Goal: Transaction & Acquisition: Purchase product/service

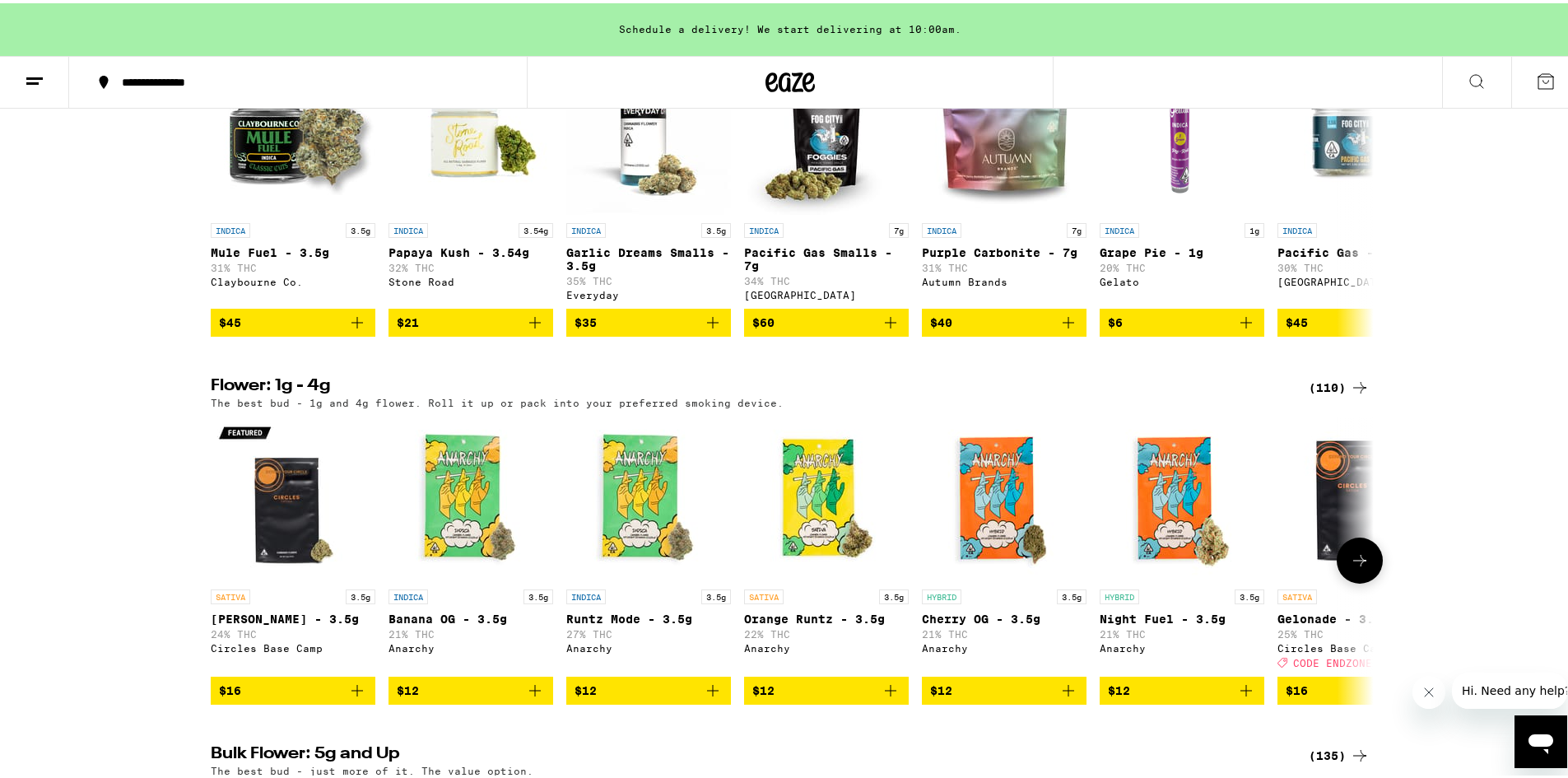
scroll to position [1317, 0]
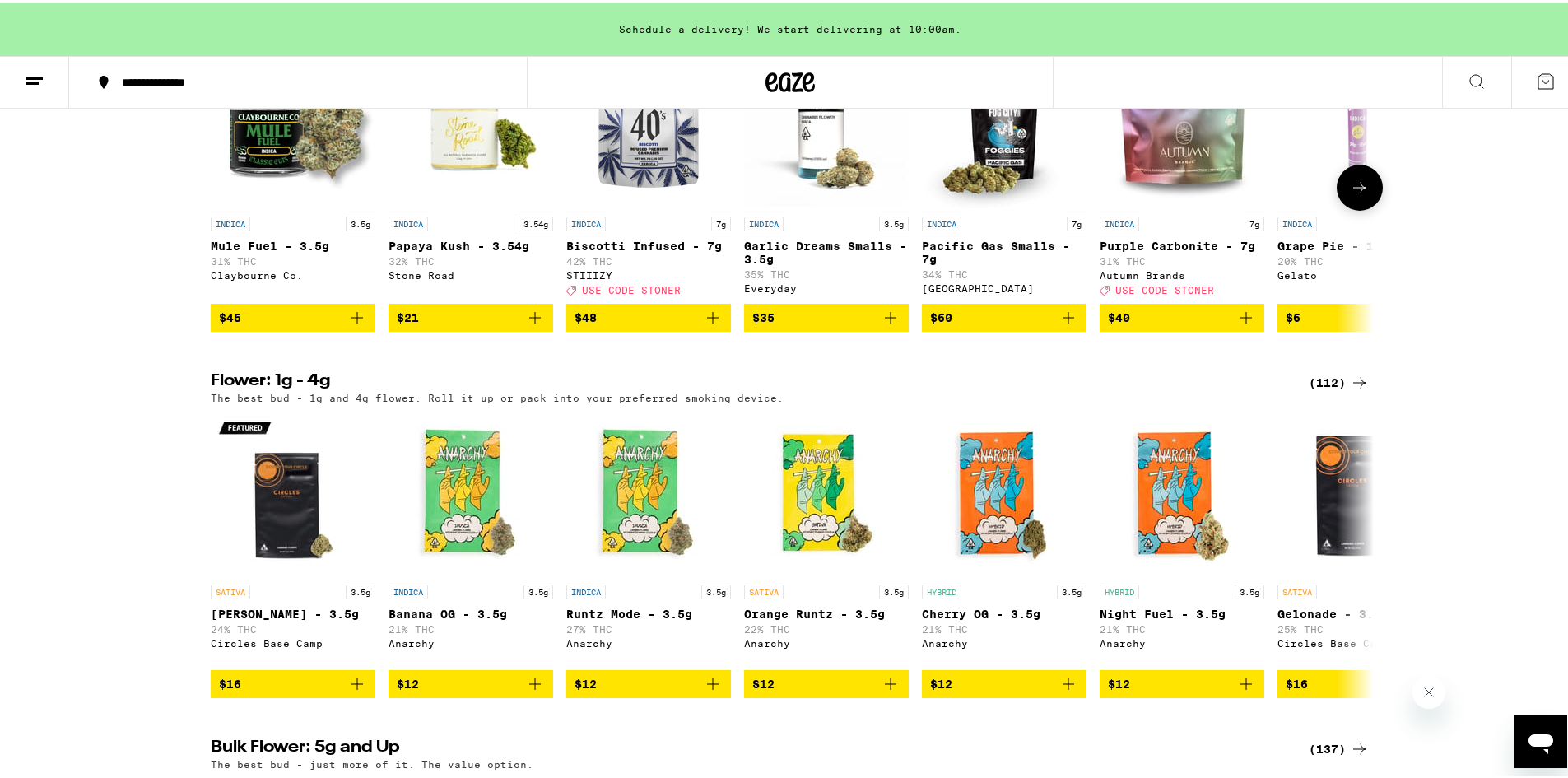
scroll to position [1452, 0]
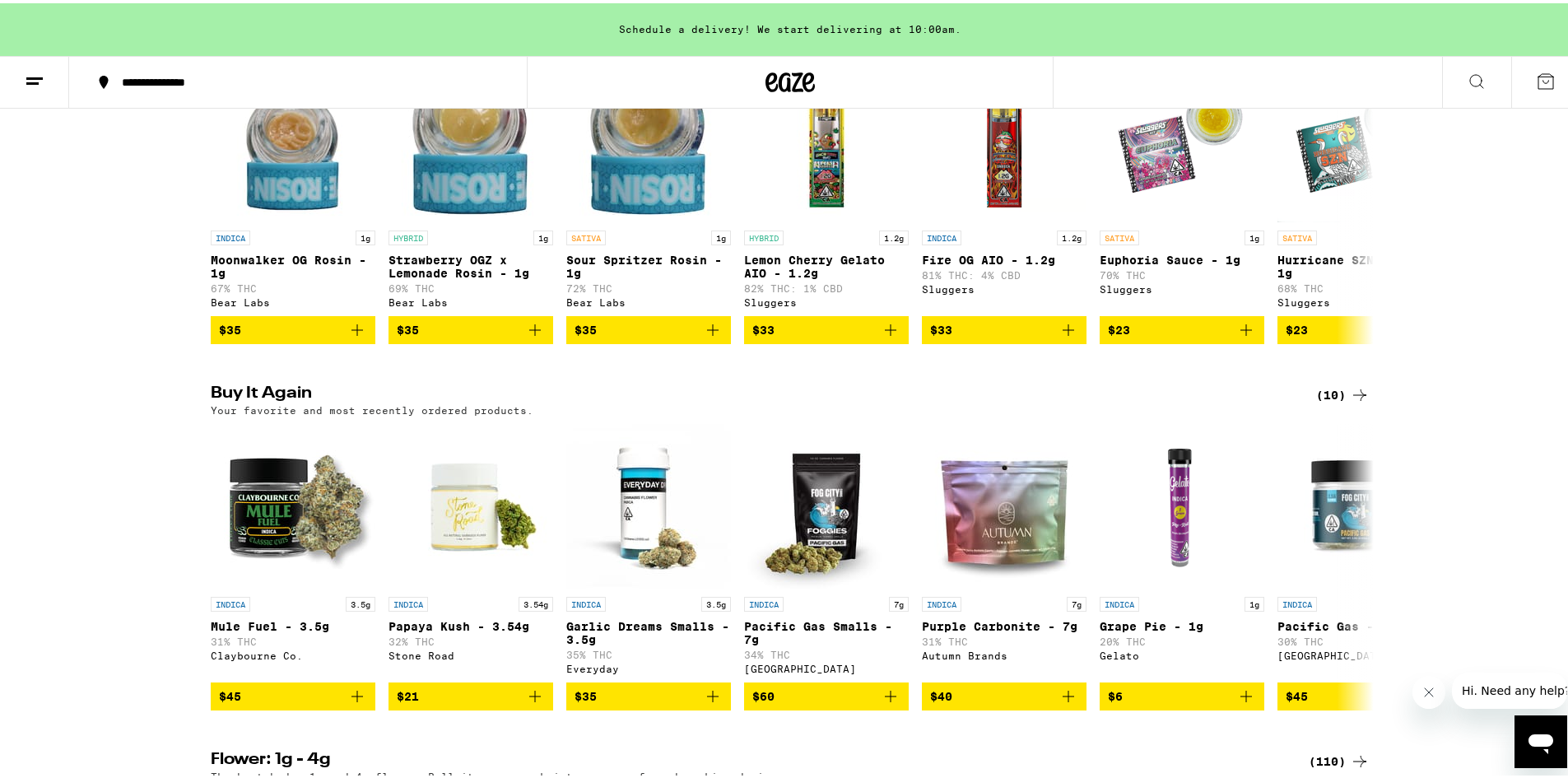
scroll to position [1152, 0]
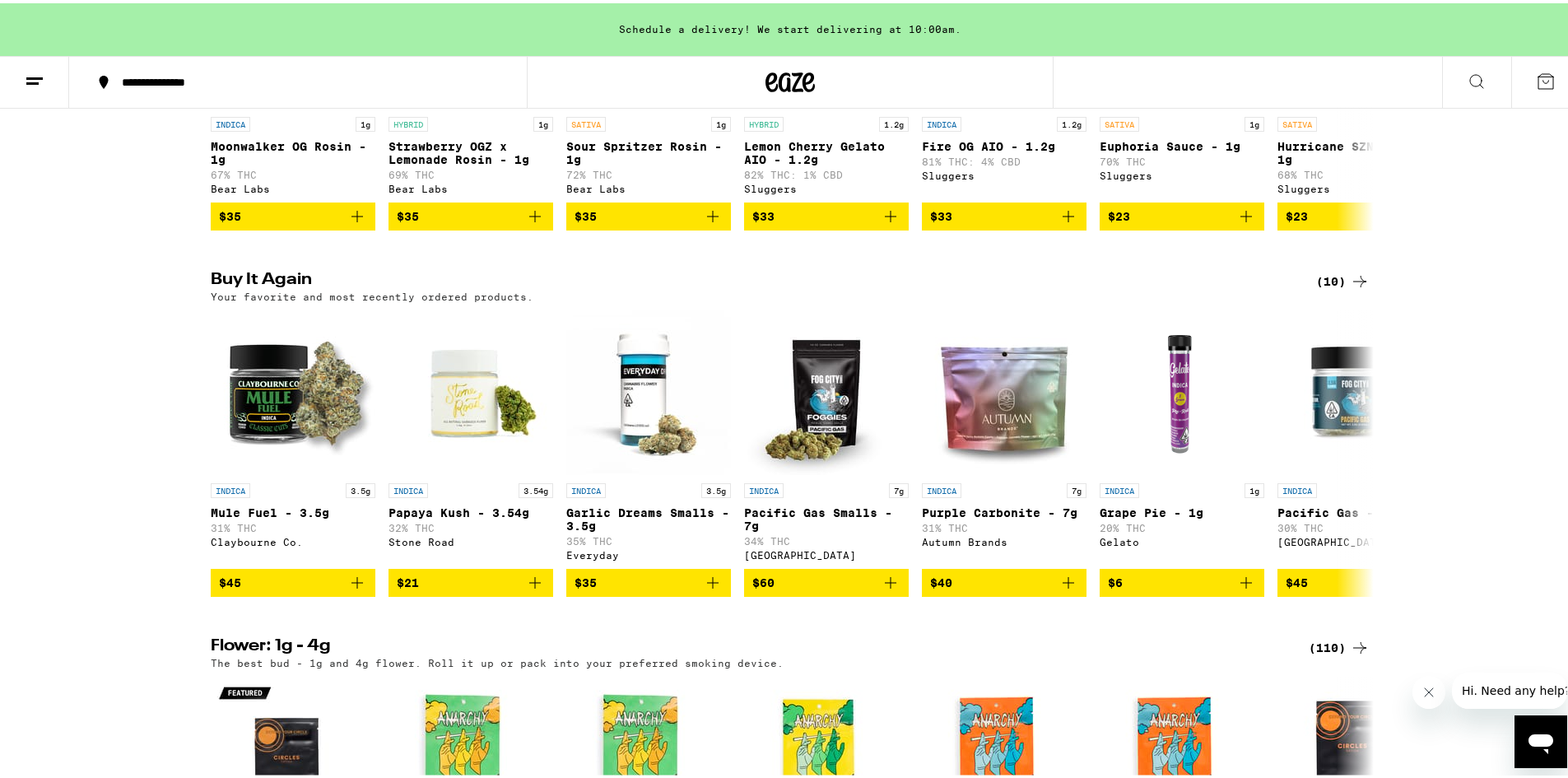
click at [1332, 288] on div "(10)" at bounding box center [1343, 278] width 53 height 20
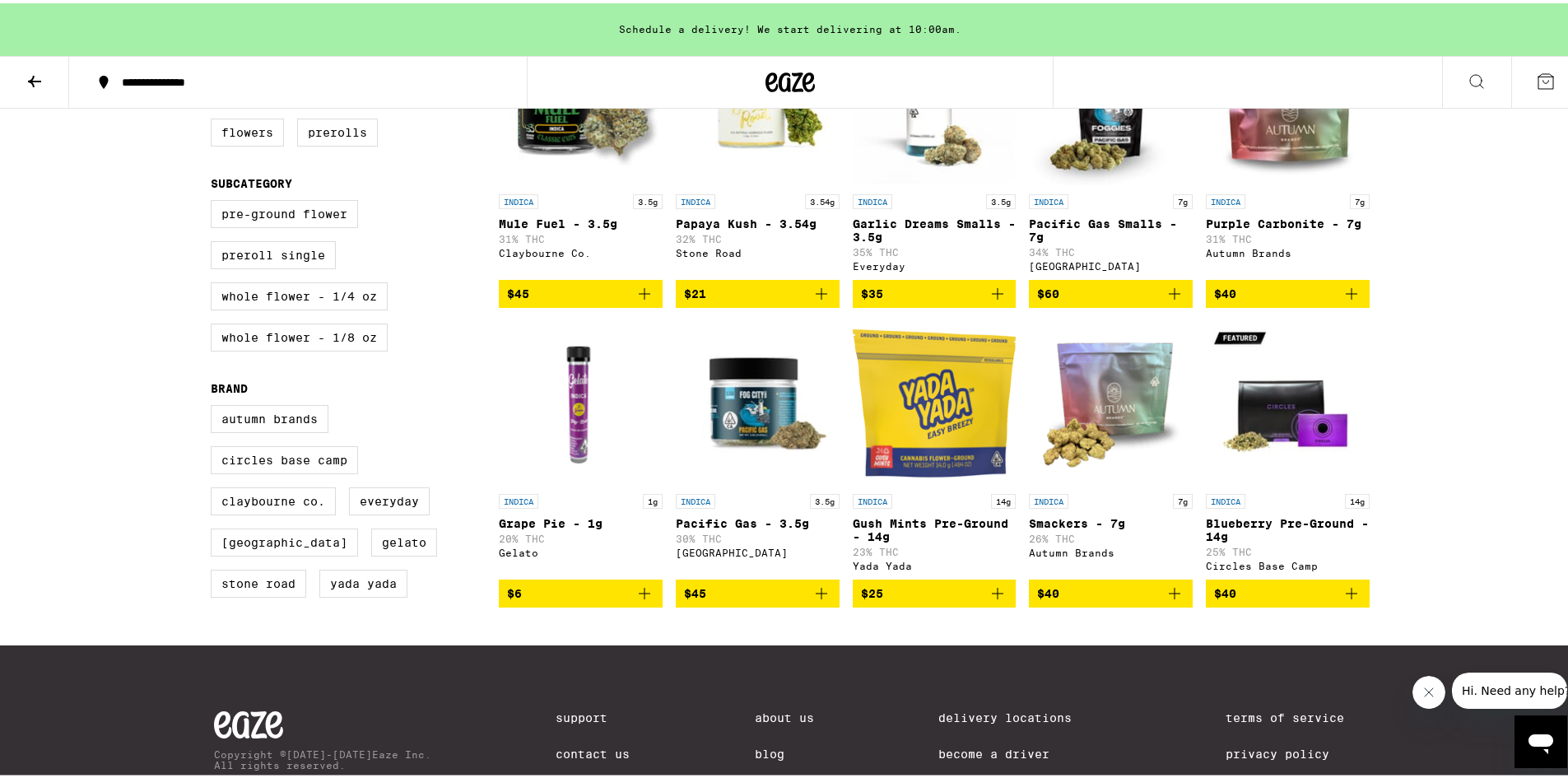
scroll to position [164, 0]
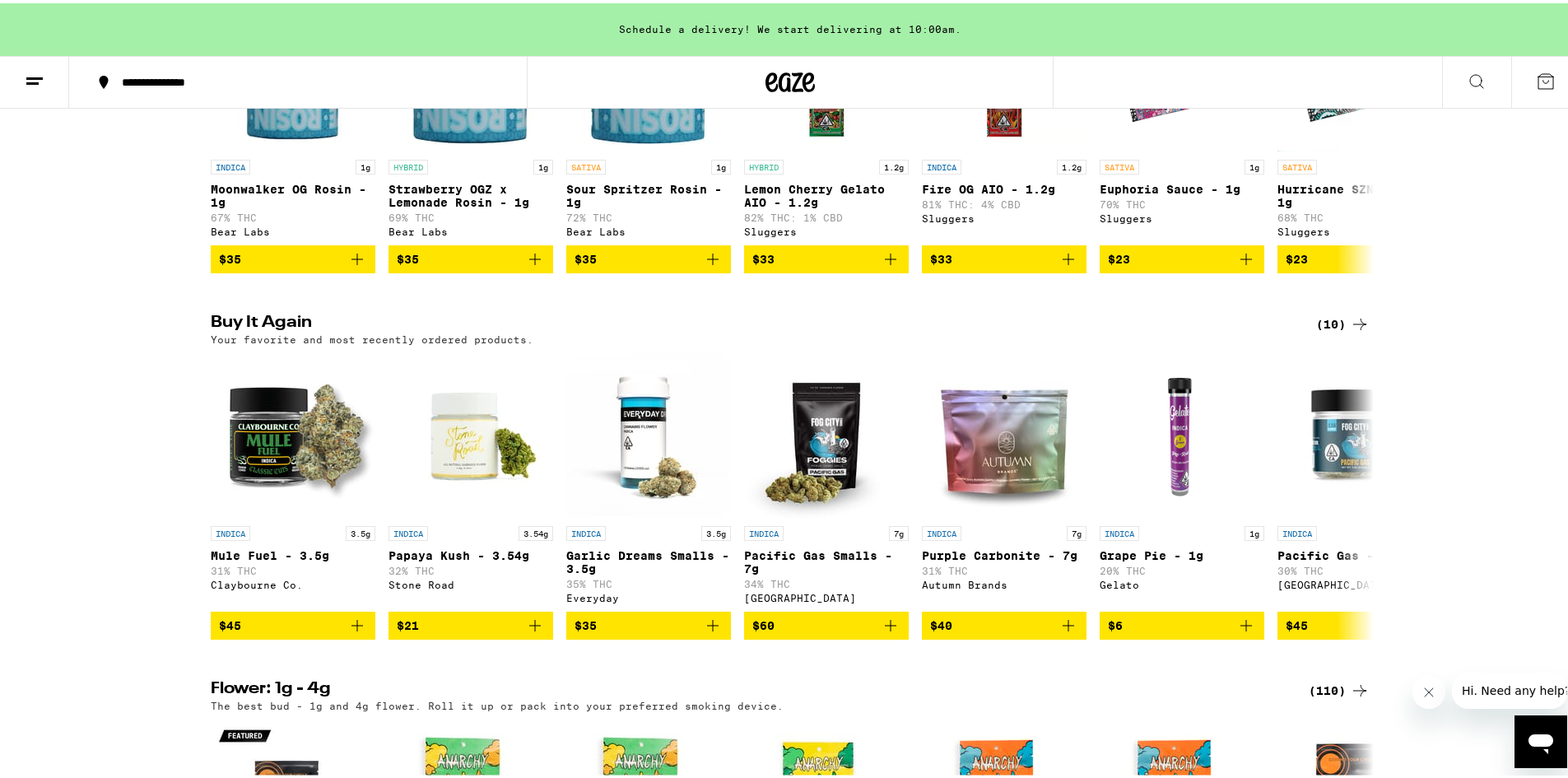
scroll to position [1152, 0]
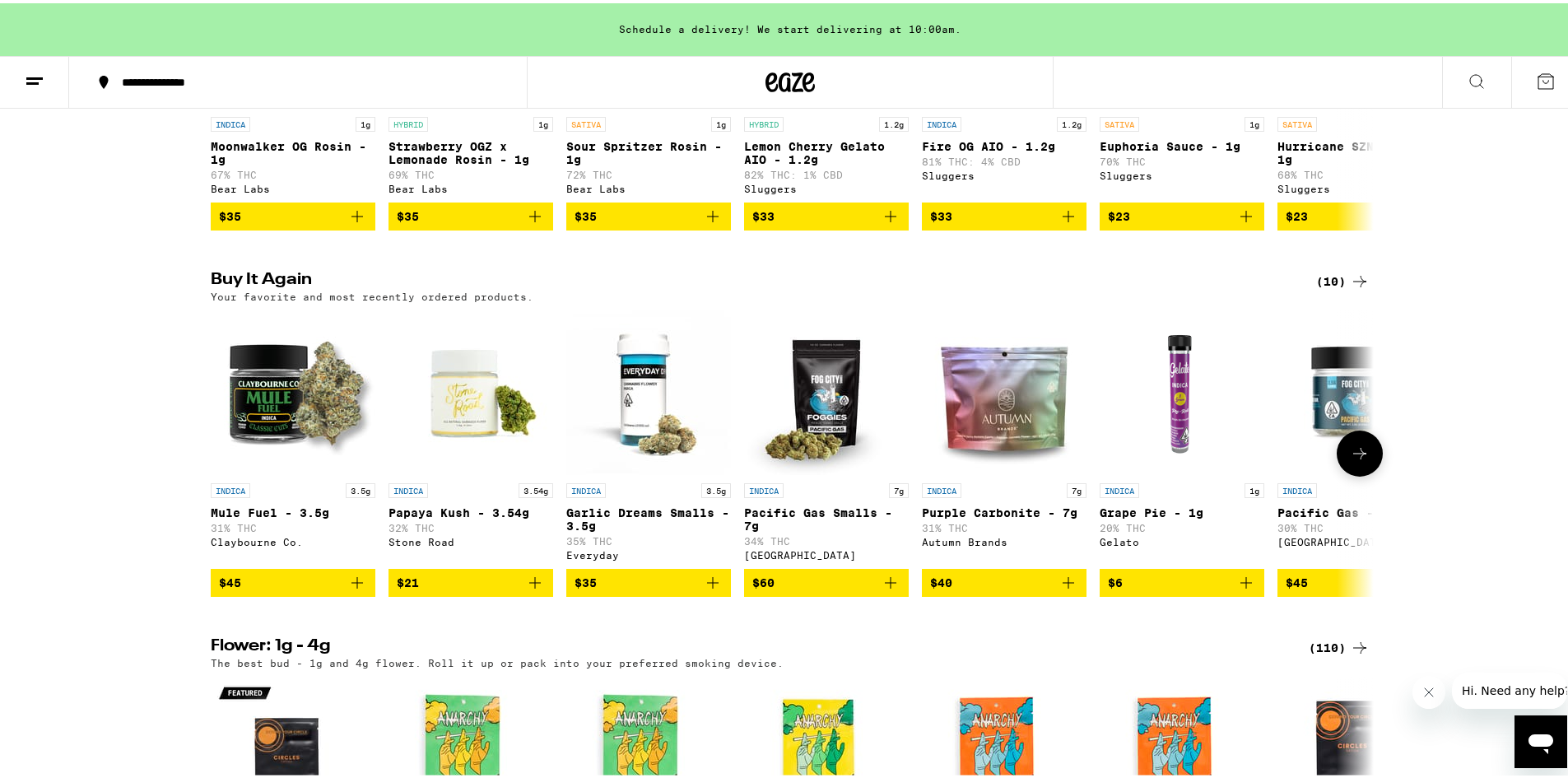
click at [1353, 460] on icon at bounding box center [1360, 451] width 20 height 20
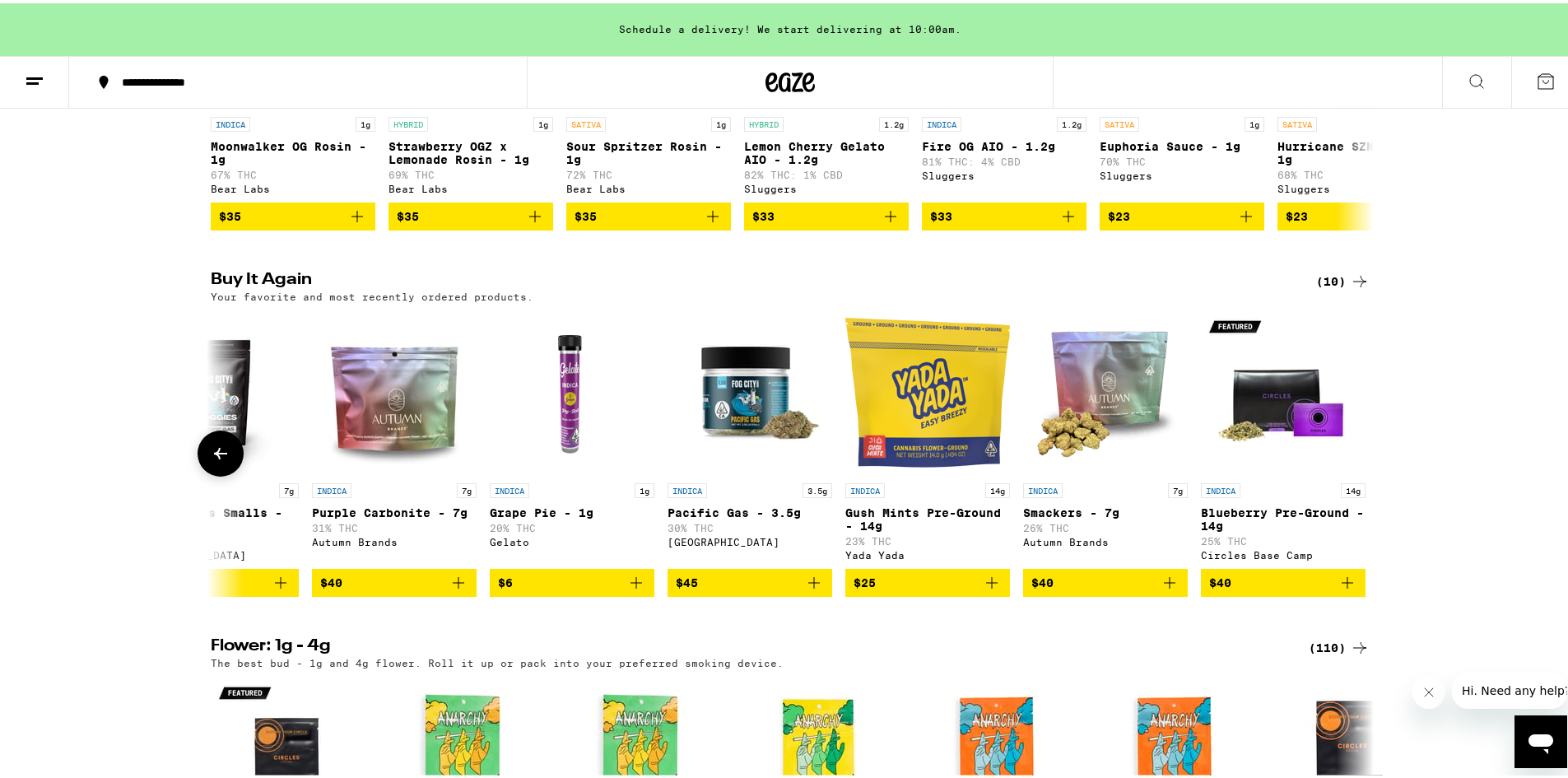
scroll to position [0, 619]
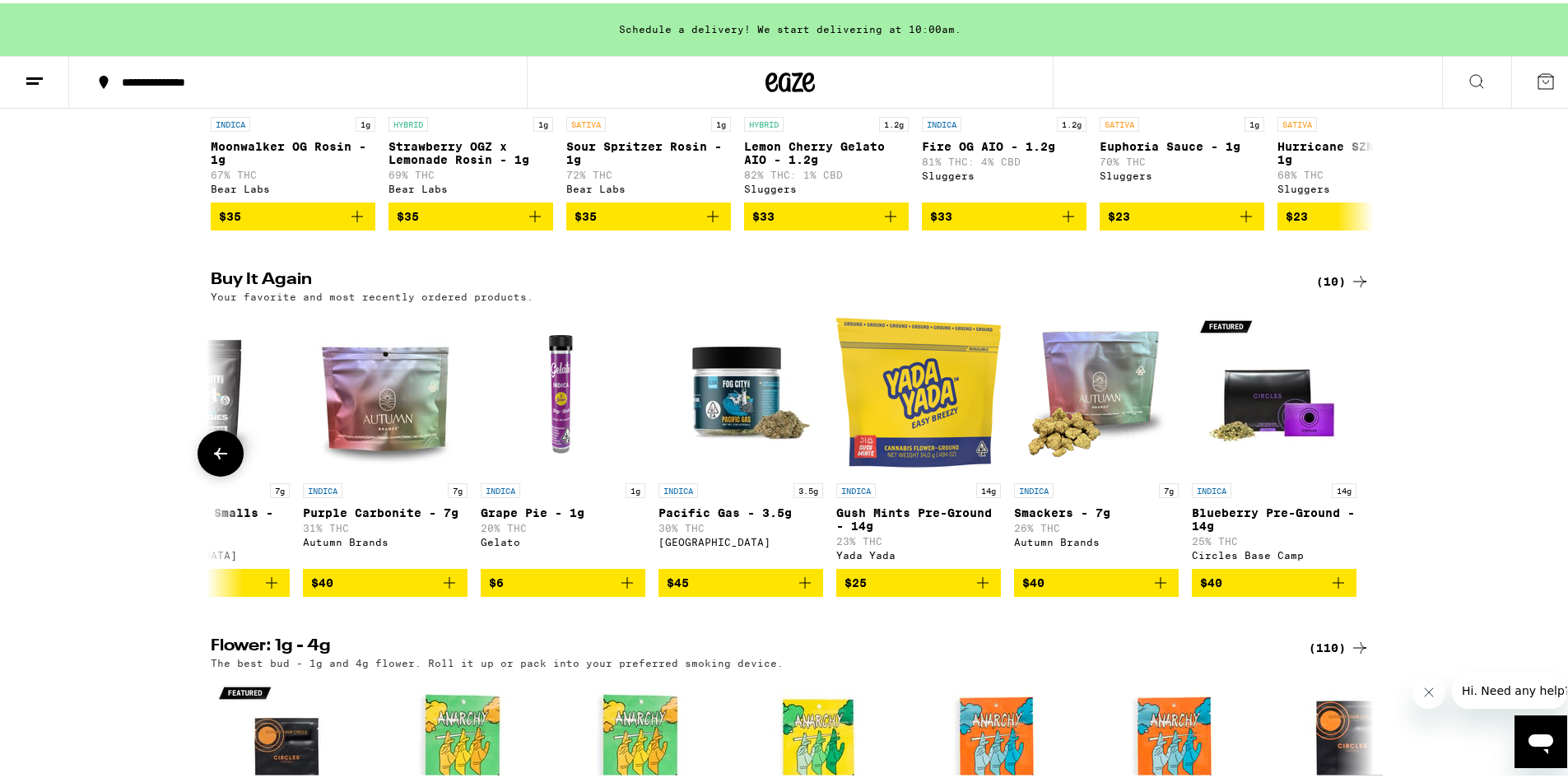
click at [204, 473] on button at bounding box center [220, 450] width 46 height 46
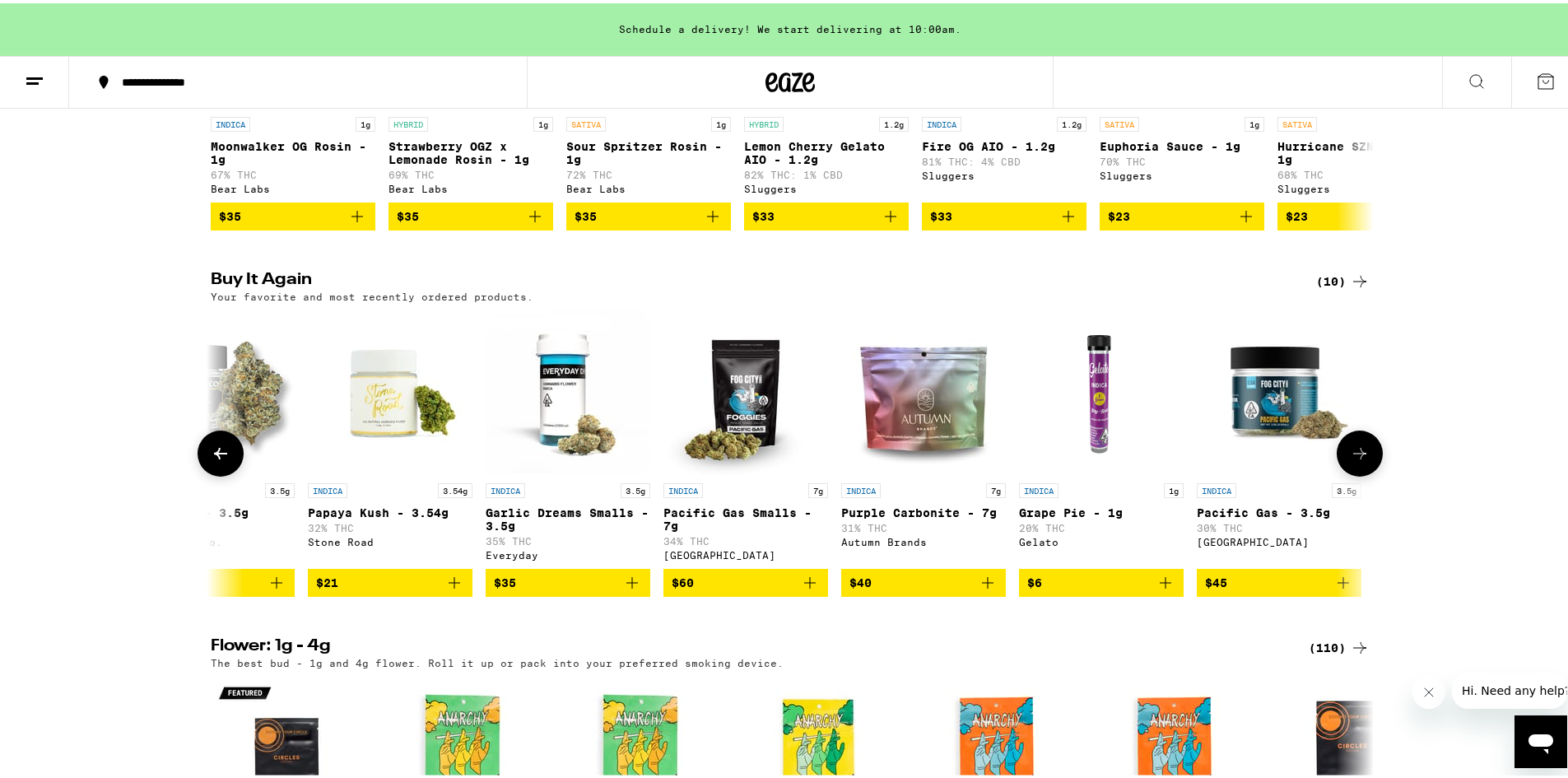
scroll to position [0, 0]
